Goal: Task Accomplishment & Management: Use online tool/utility

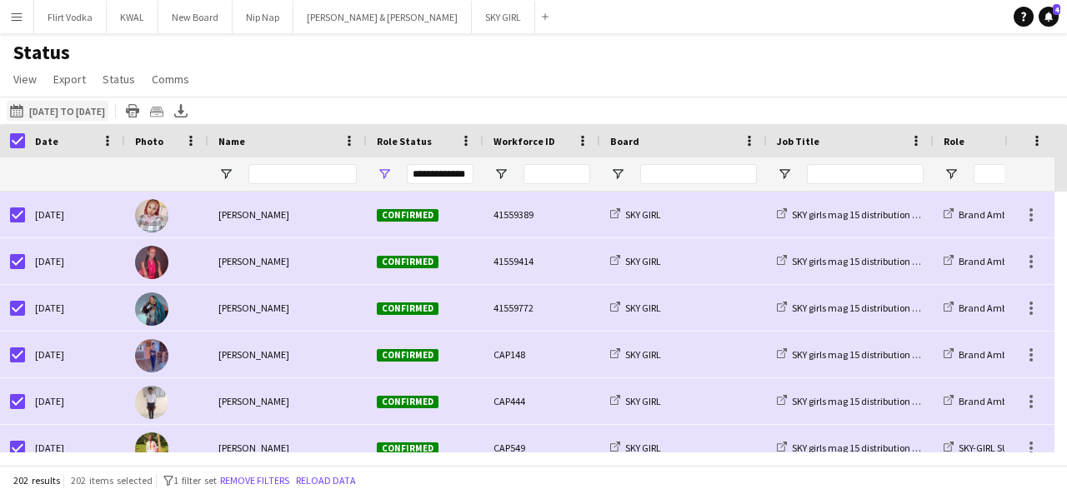
click at [83, 112] on button "[DATE] [DATE] to [DATE]" at bounding box center [58, 111] width 102 height 20
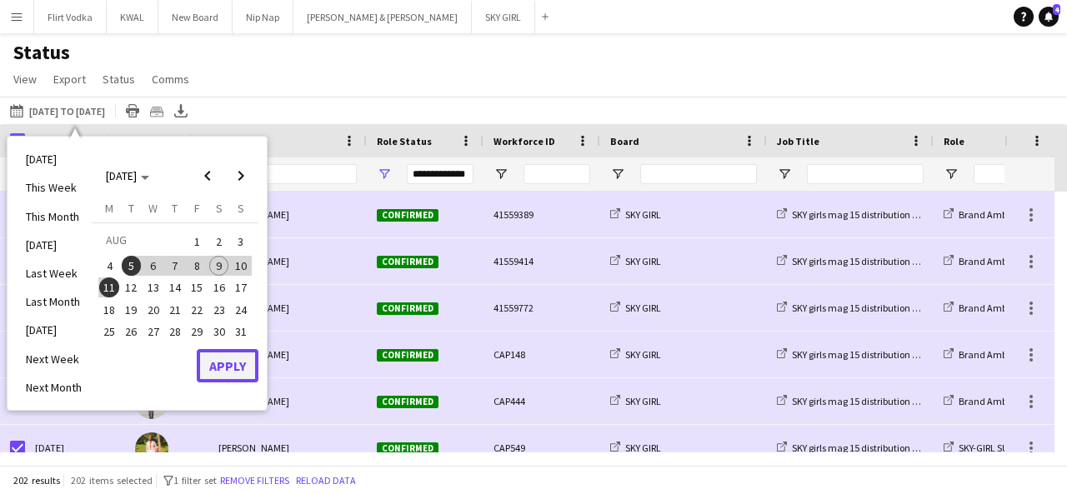
click at [212, 368] on button "Apply" at bounding box center [228, 365] width 62 height 33
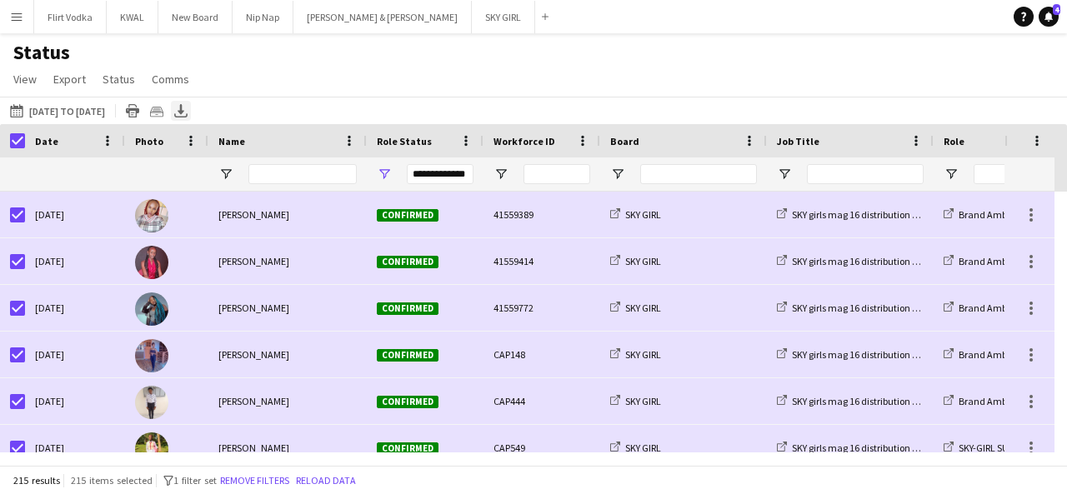
click at [191, 114] on div "Export XLSX" at bounding box center [181, 111] width 20 height 20
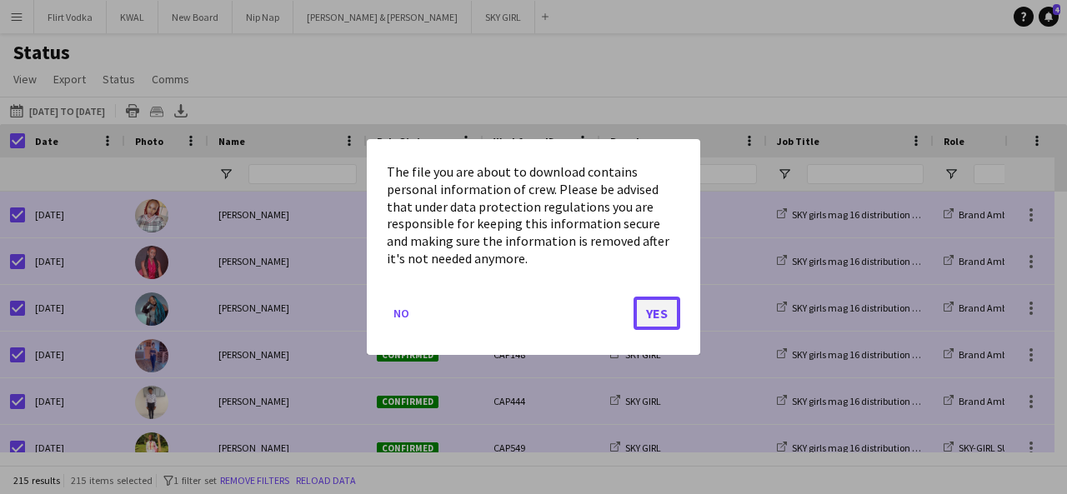
click at [532, 318] on button "Yes" at bounding box center [657, 313] width 47 height 33
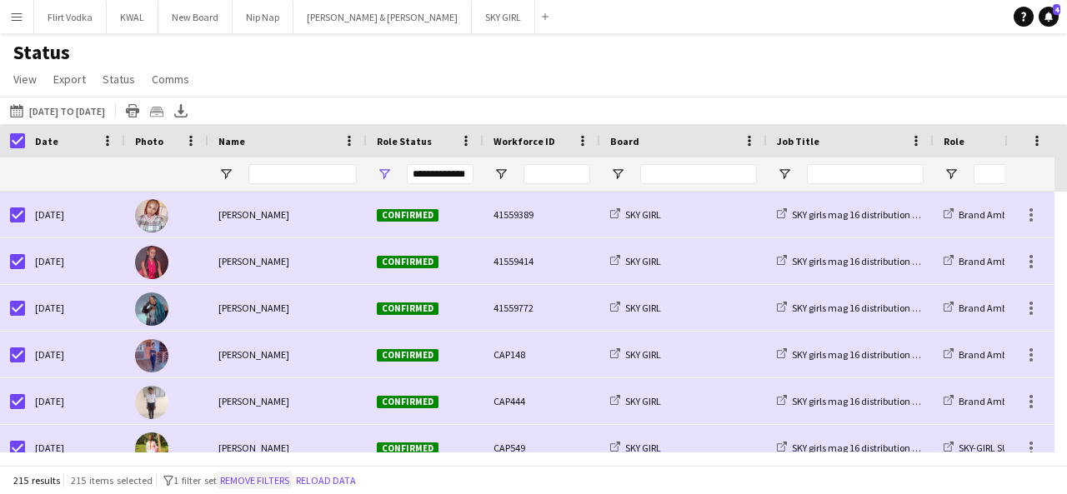
click at [264, 484] on button "Remove filters" at bounding box center [255, 481] width 76 height 18
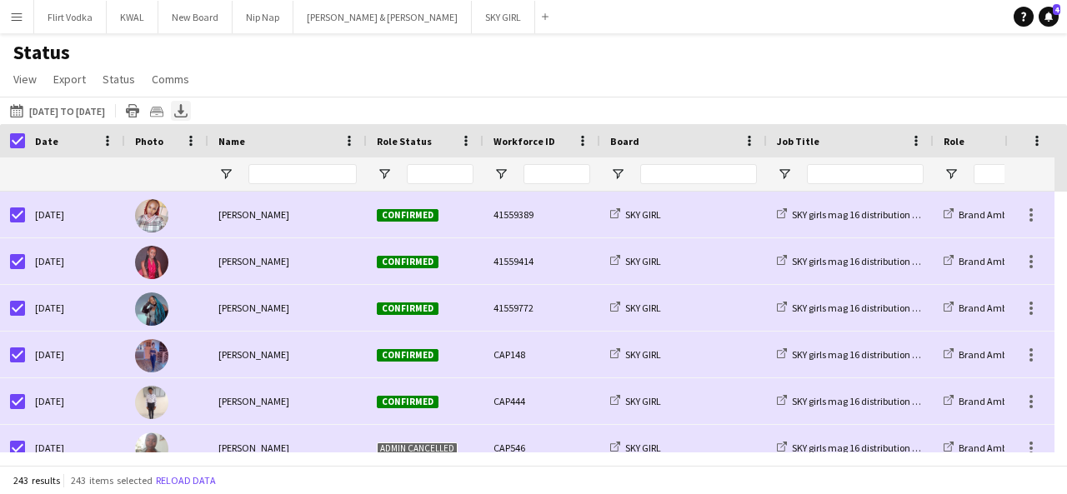
click at [184, 107] on icon at bounding box center [181, 109] width 7 height 10
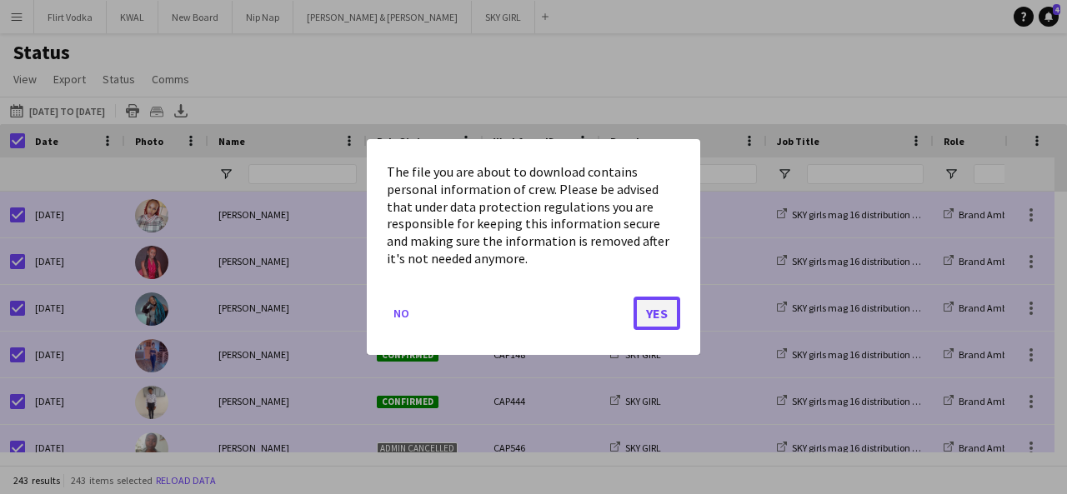
click at [532, 314] on button "Yes" at bounding box center [657, 313] width 47 height 33
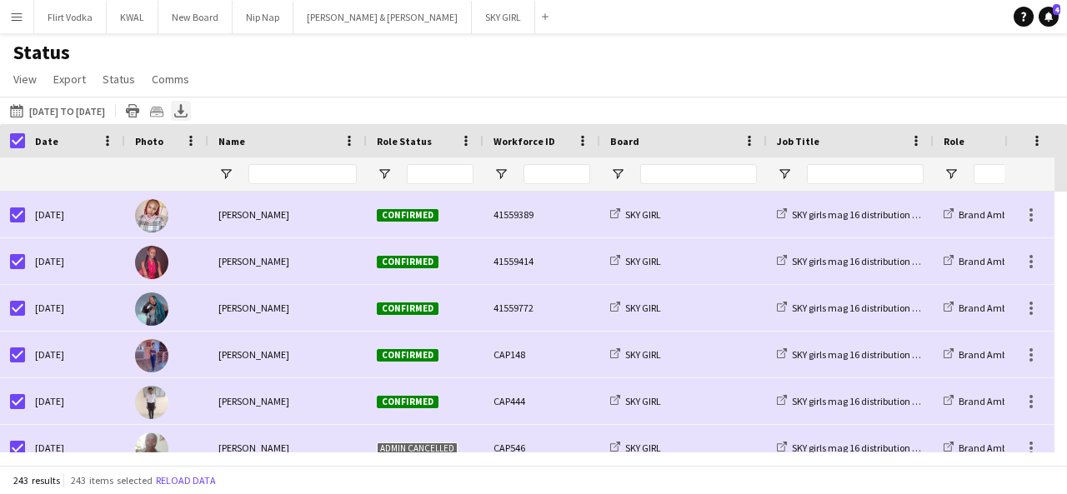
click at [188, 109] on icon "Export XLSX" at bounding box center [180, 110] width 13 height 13
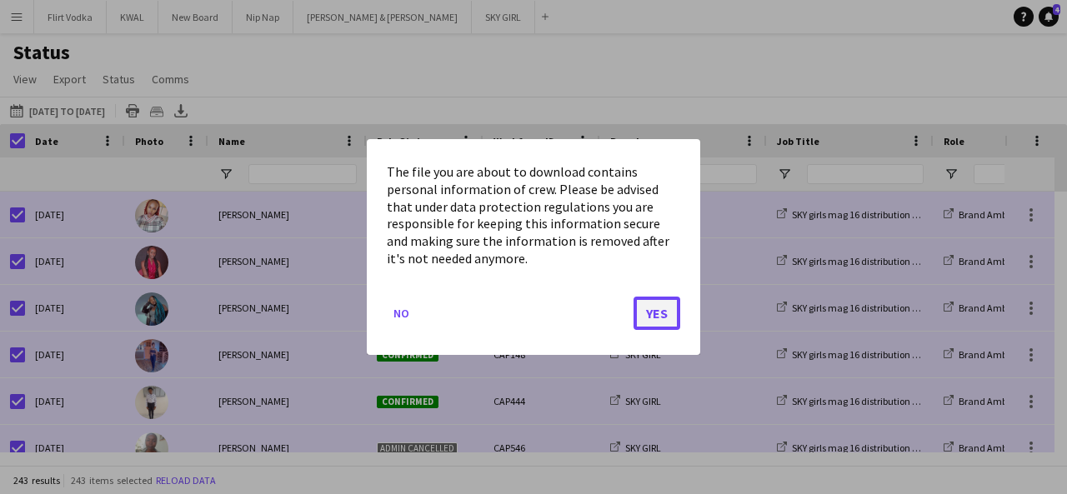
click at [532, 314] on button "Yes" at bounding box center [657, 313] width 47 height 33
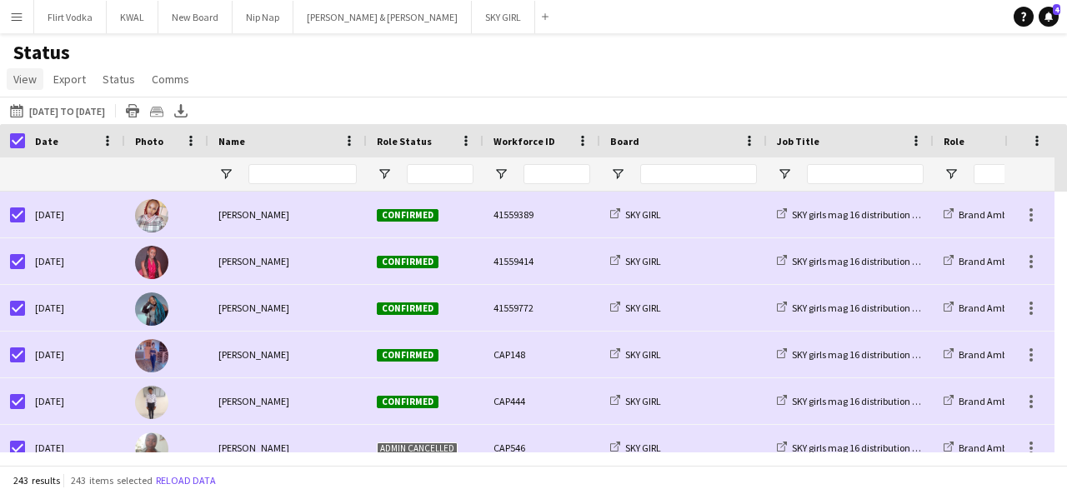
click at [30, 83] on span "View" at bounding box center [24, 79] width 23 height 15
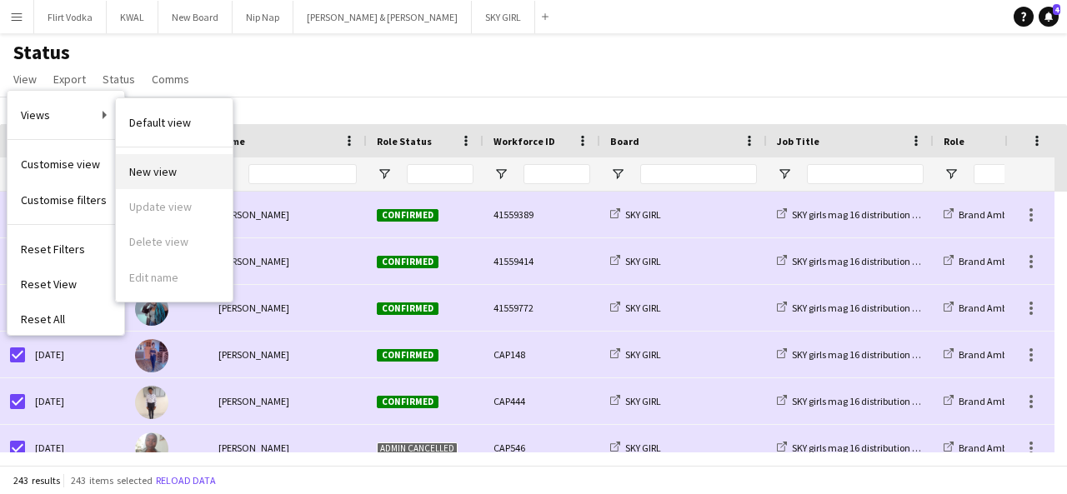
click at [170, 174] on span "New view" at bounding box center [153, 171] width 48 height 15
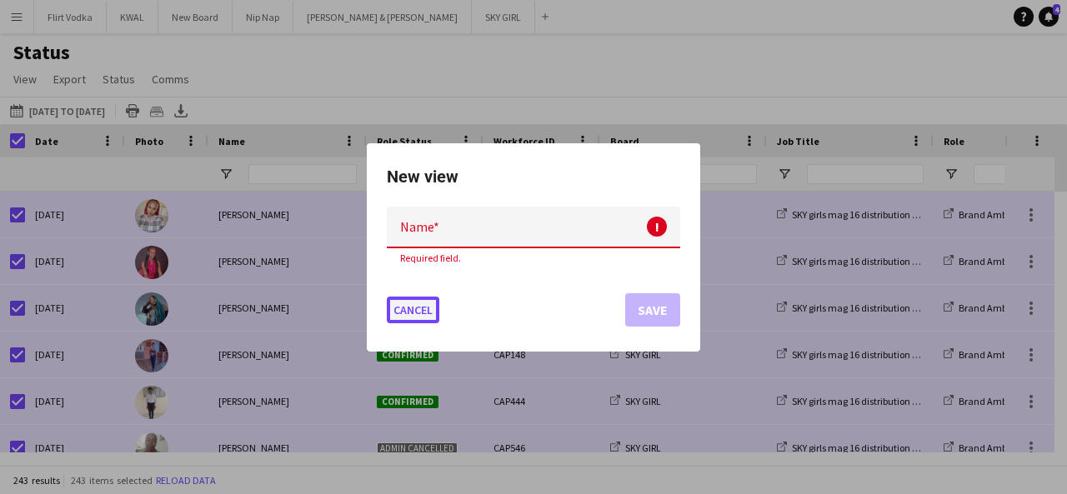
click at [405, 305] on button "Cancel" at bounding box center [413, 310] width 53 height 27
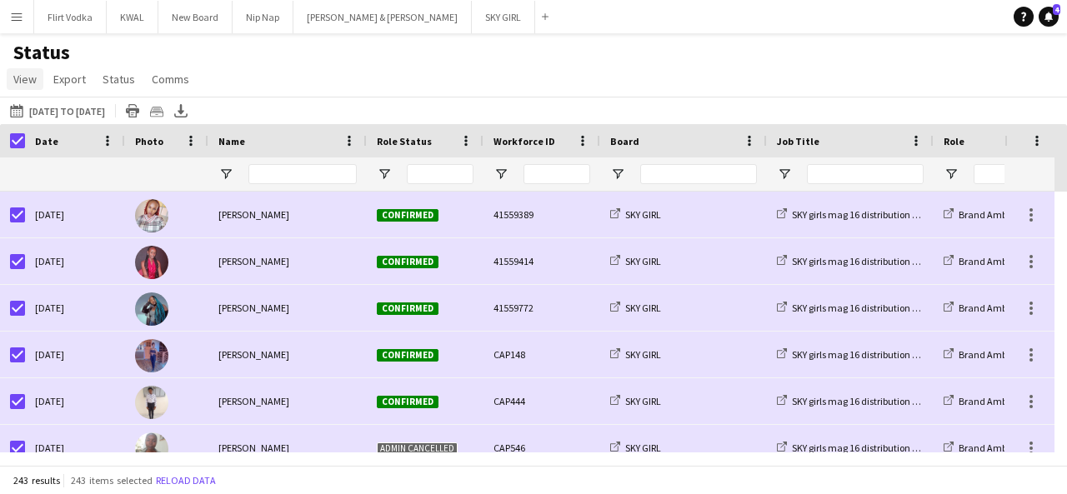
click at [27, 76] on span "View" at bounding box center [24, 79] width 23 height 15
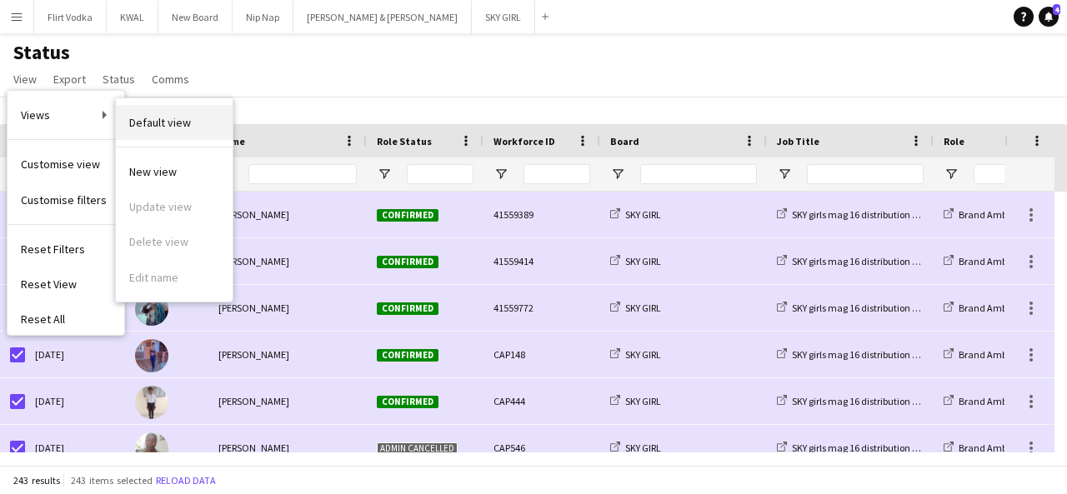
click at [174, 129] on span "Default view" at bounding box center [160, 122] width 62 height 15
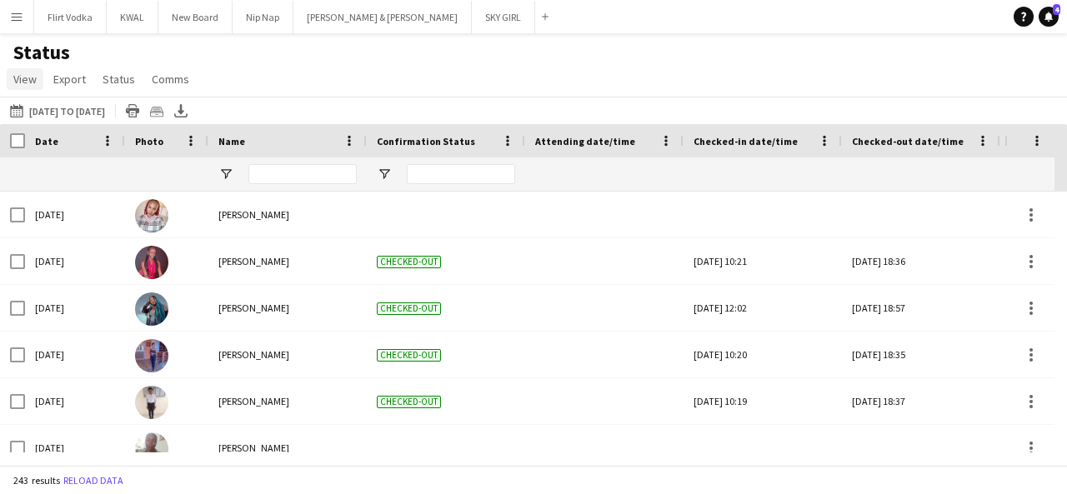
click at [24, 75] on span "View" at bounding box center [24, 79] width 23 height 15
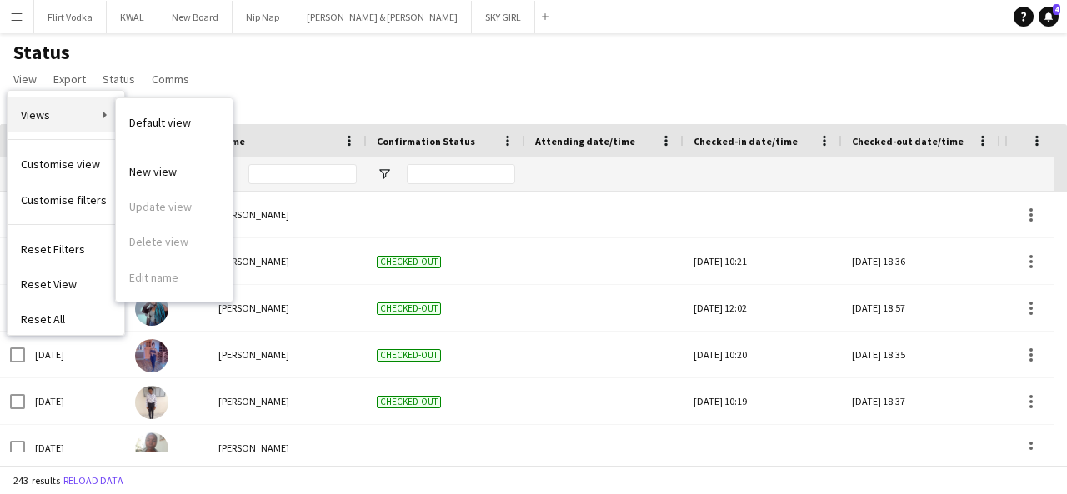
click at [103, 109] on link "Views" at bounding box center [66, 115] width 117 height 35
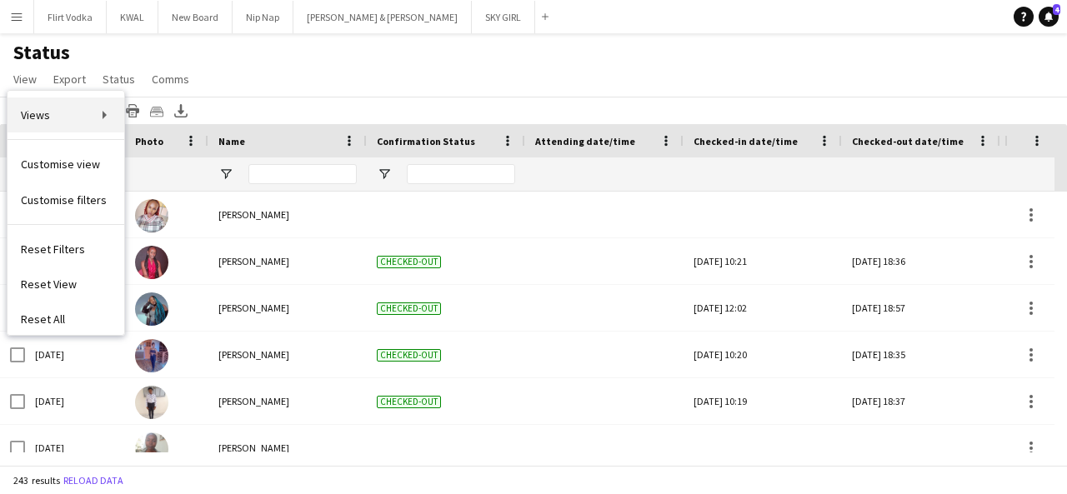
click at [88, 114] on link "Views" at bounding box center [66, 115] width 117 height 35
click at [262, 86] on div "Status View Views Default view New view Update view Delete view Edit name Custo…" at bounding box center [533, 68] width 1067 height 57
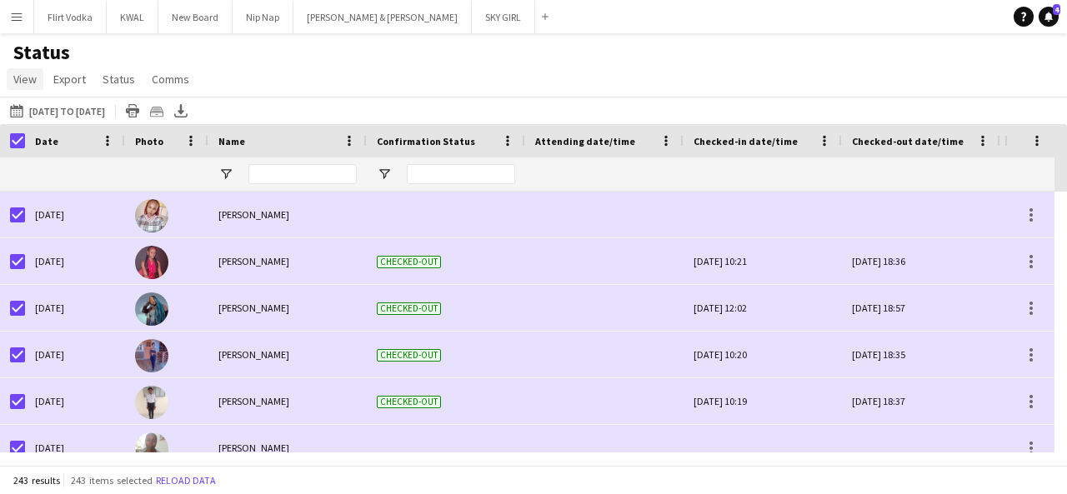
click at [32, 73] on span "View" at bounding box center [24, 79] width 23 height 15
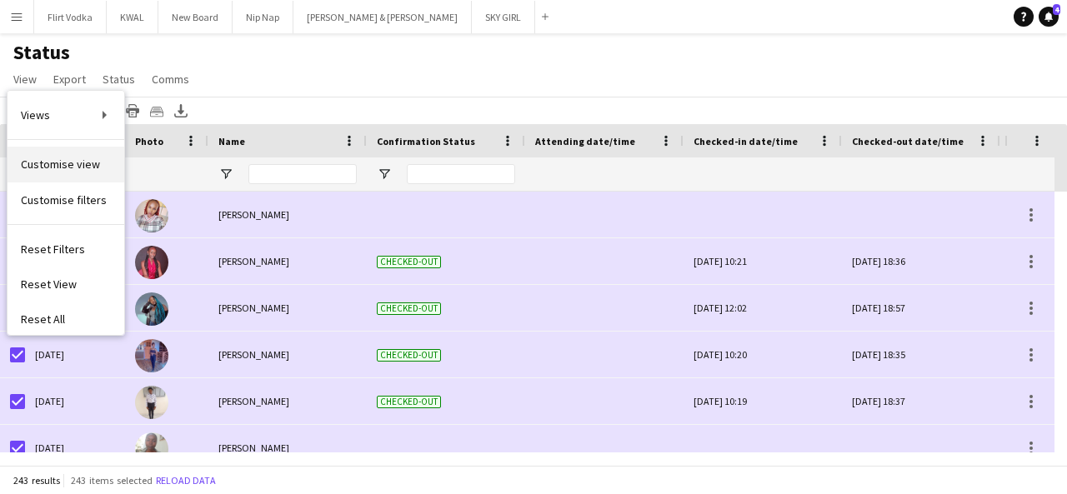
click at [92, 159] on span "Customise view" at bounding box center [60, 164] width 79 height 15
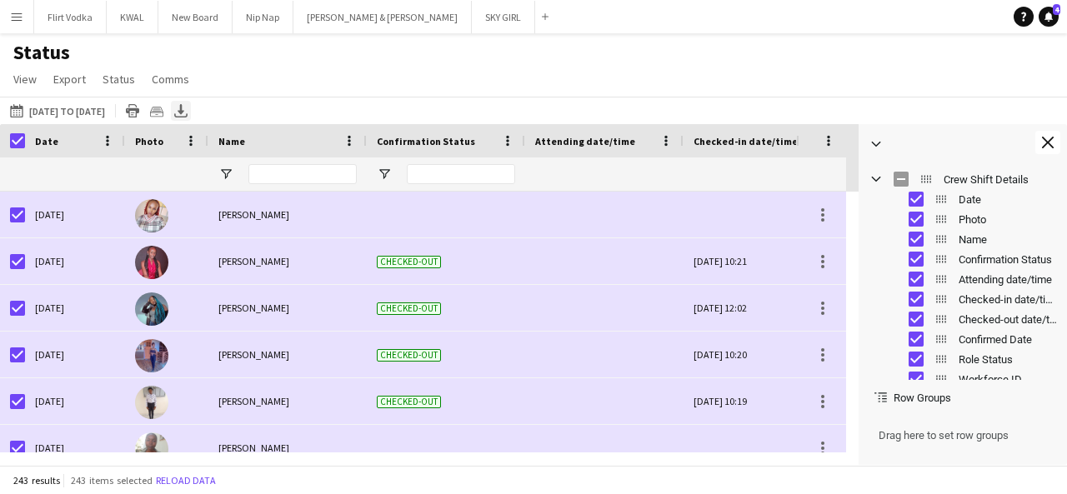
click at [188, 108] on icon "Export XLSX" at bounding box center [180, 110] width 13 height 13
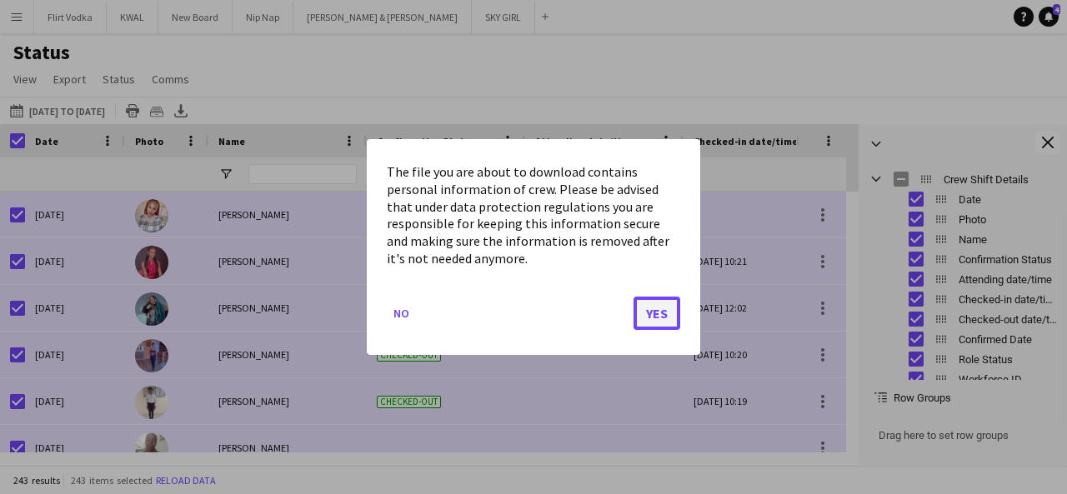
click at [532, 307] on button "Yes" at bounding box center [657, 313] width 47 height 33
